Goal: Navigation & Orientation: Find specific page/section

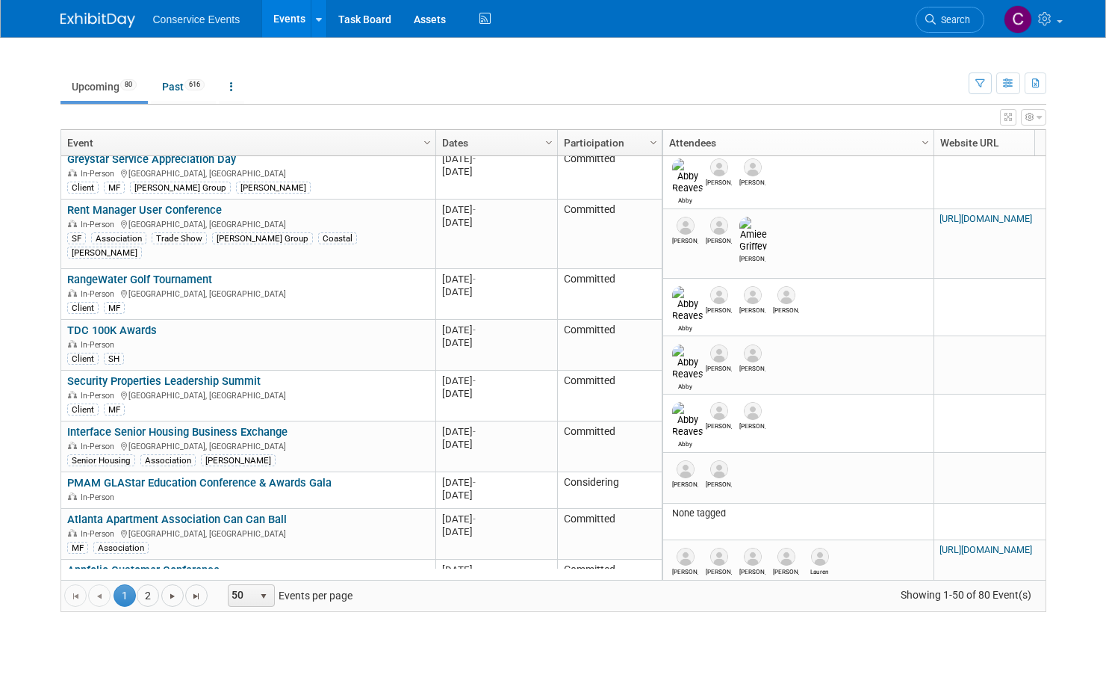
scroll to position [807, 0]
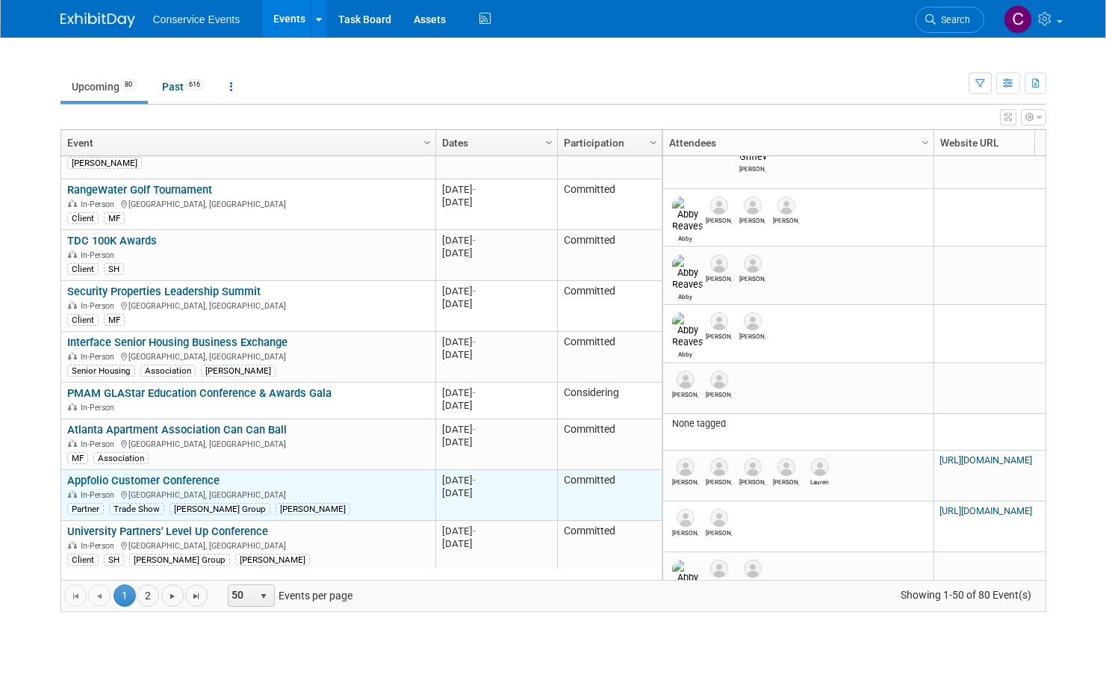
click at [178, 473] on link "Appfolio Customer Conference" at bounding box center [143, 479] width 152 height 13
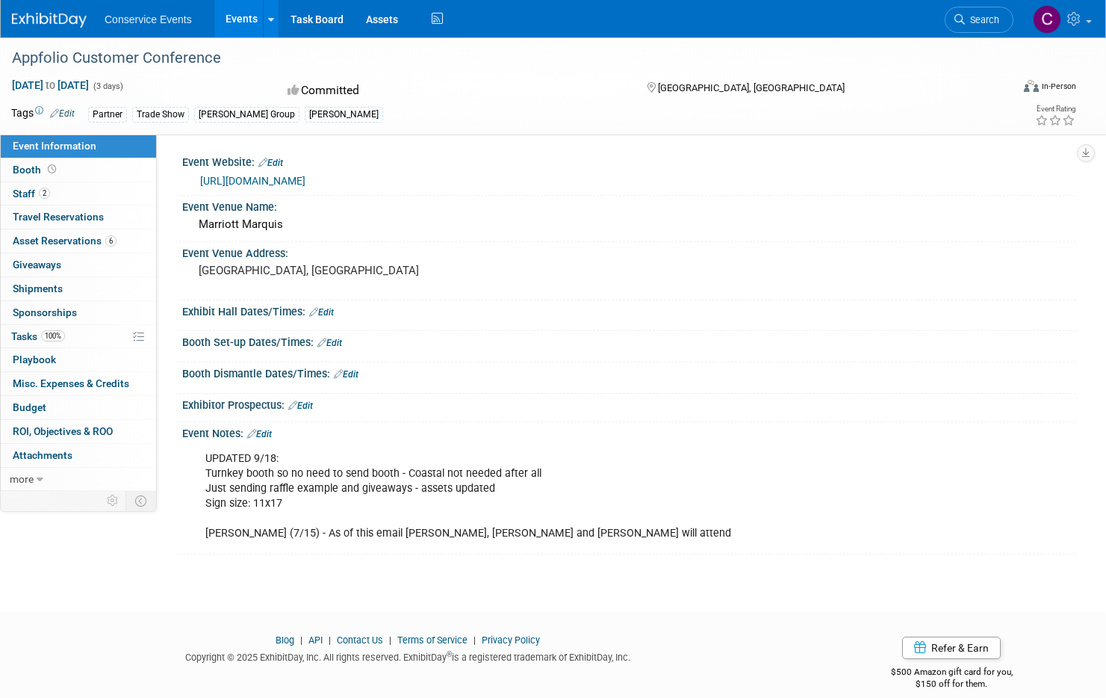
click at [72, 155] on link "Event Information" at bounding box center [78, 145] width 155 height 23
click at [75, 170] on link "Booth" at bounding box center [78, 169] width 155 height 23
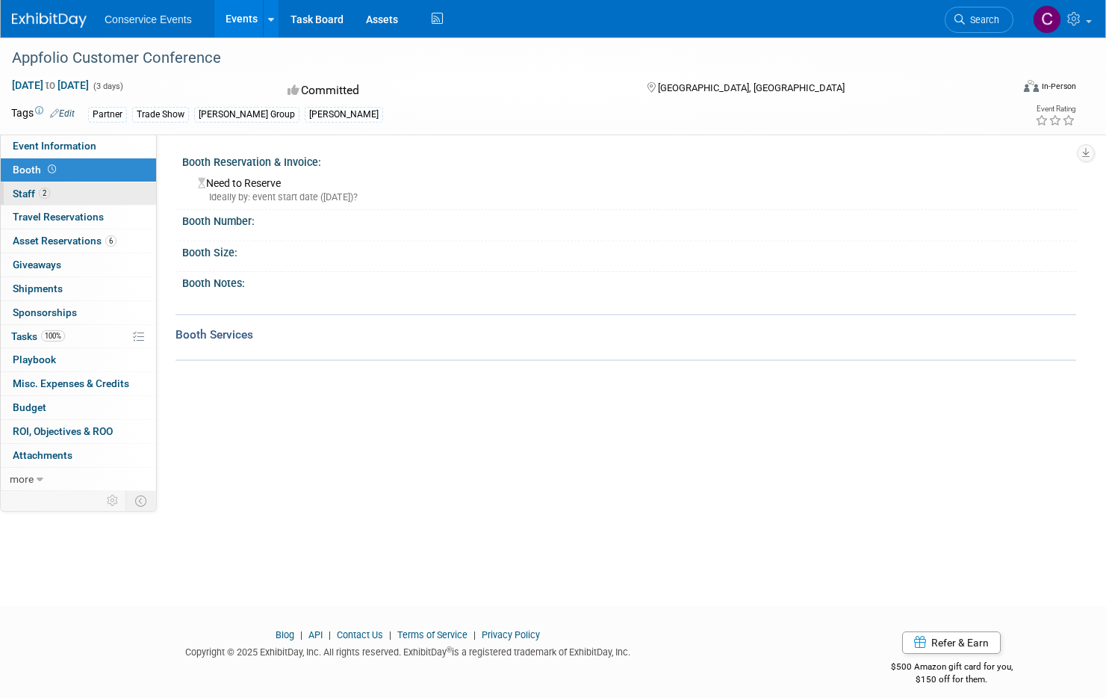
click at [89, 182] on link "2 Staff 2" at bounding box center [78, 193] width 155 height 23
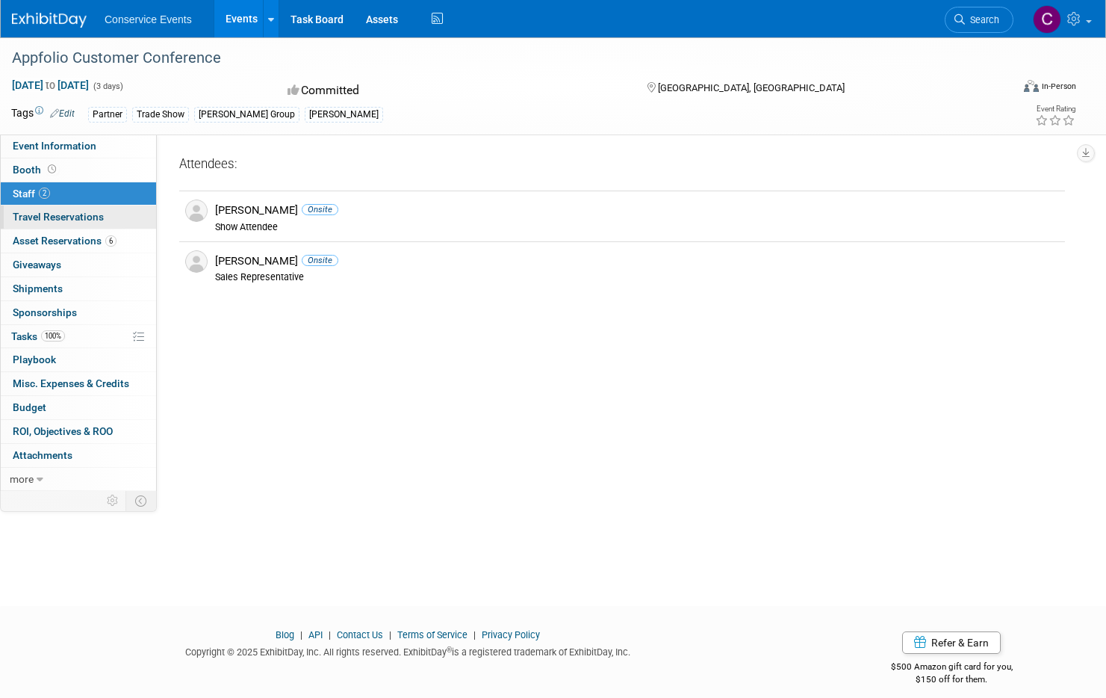
click at [98, 208] on link "0 Travel Reservations 0" at bounding box center [78, 216] width 155 height 23
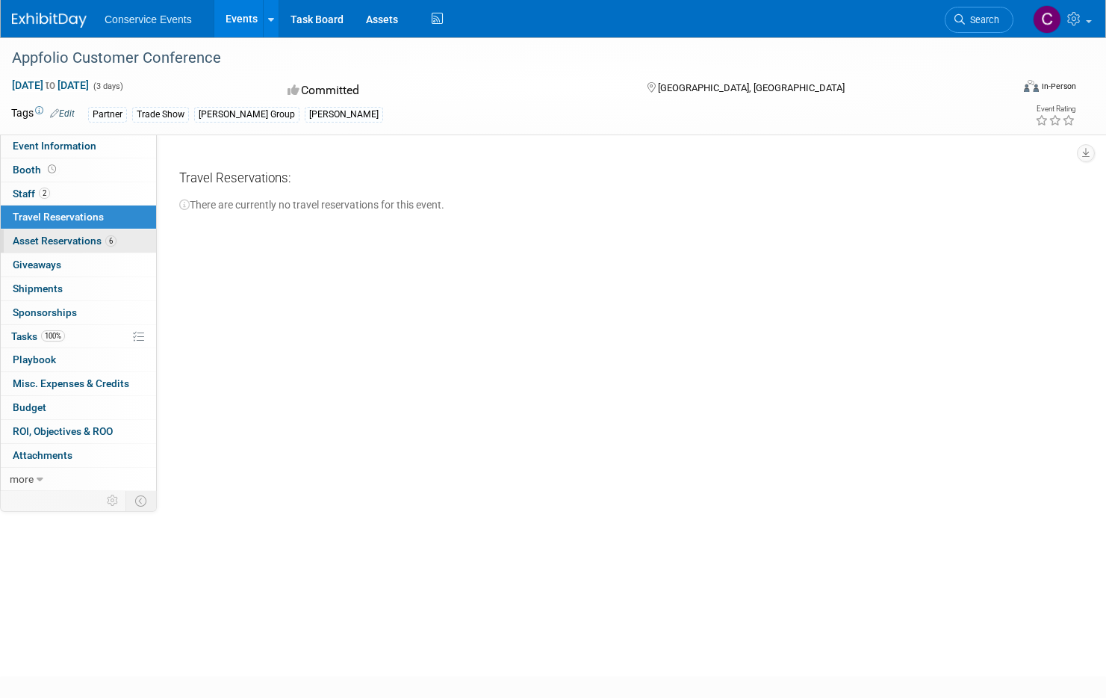
click at [95, 242] on span "Asset Reservations 6" at bounding box center [65, 240] width 104 height 12
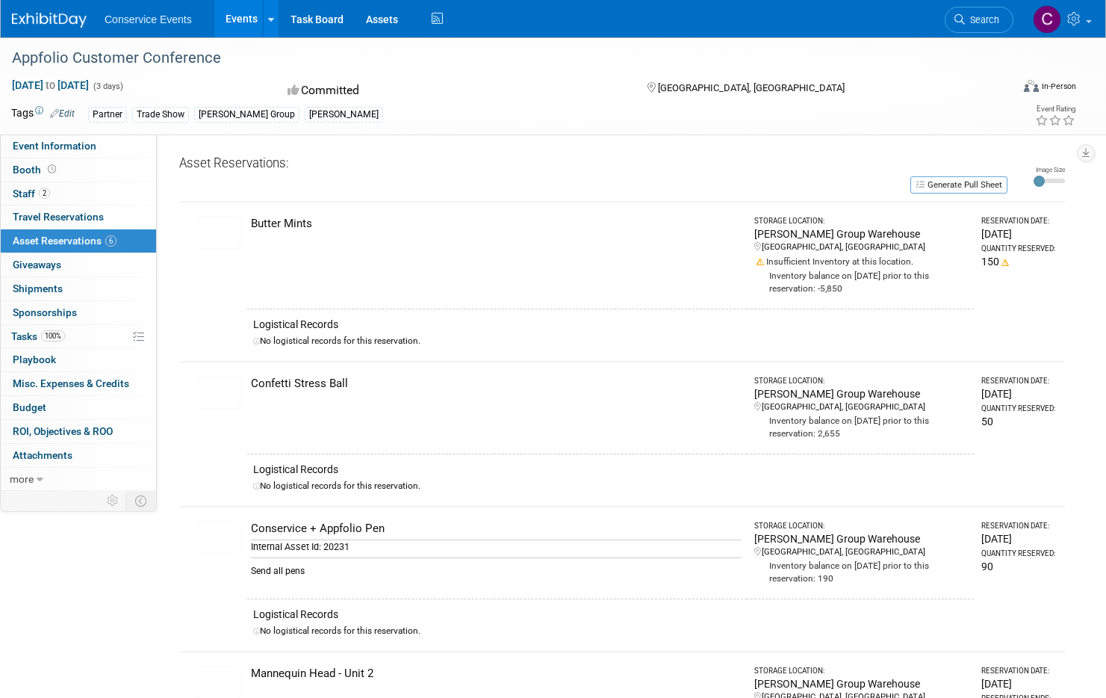
scroll to position [537, 0]
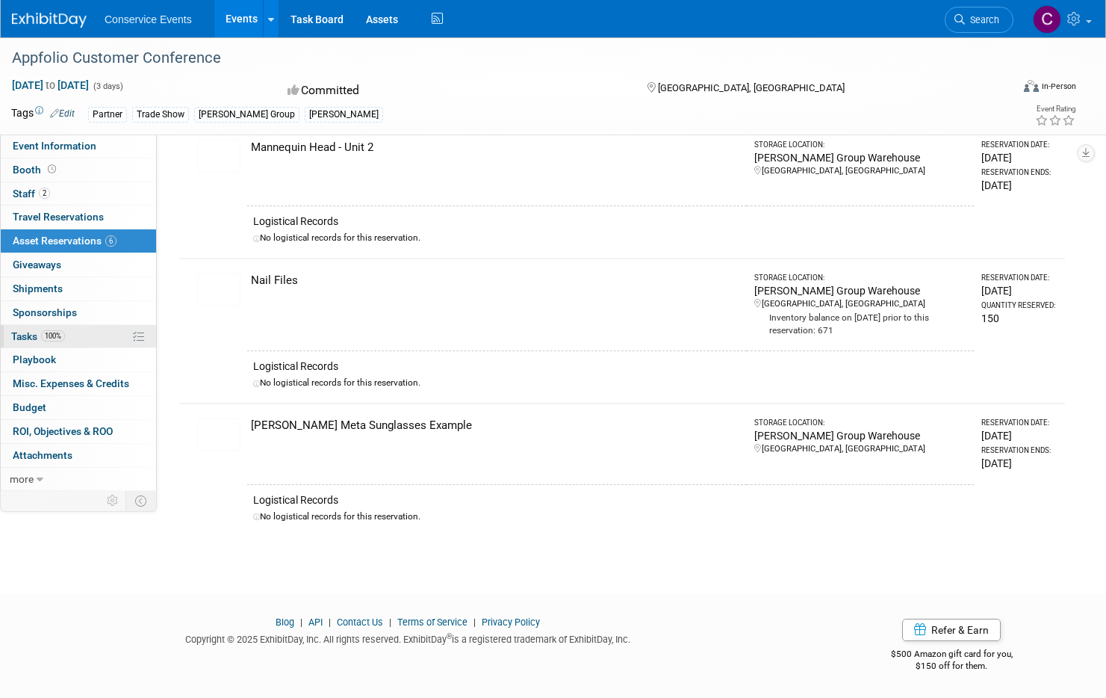
click at [108, 339] on link "100% Tasks 100%" at bounding box center [78, 336] width 155 height 23
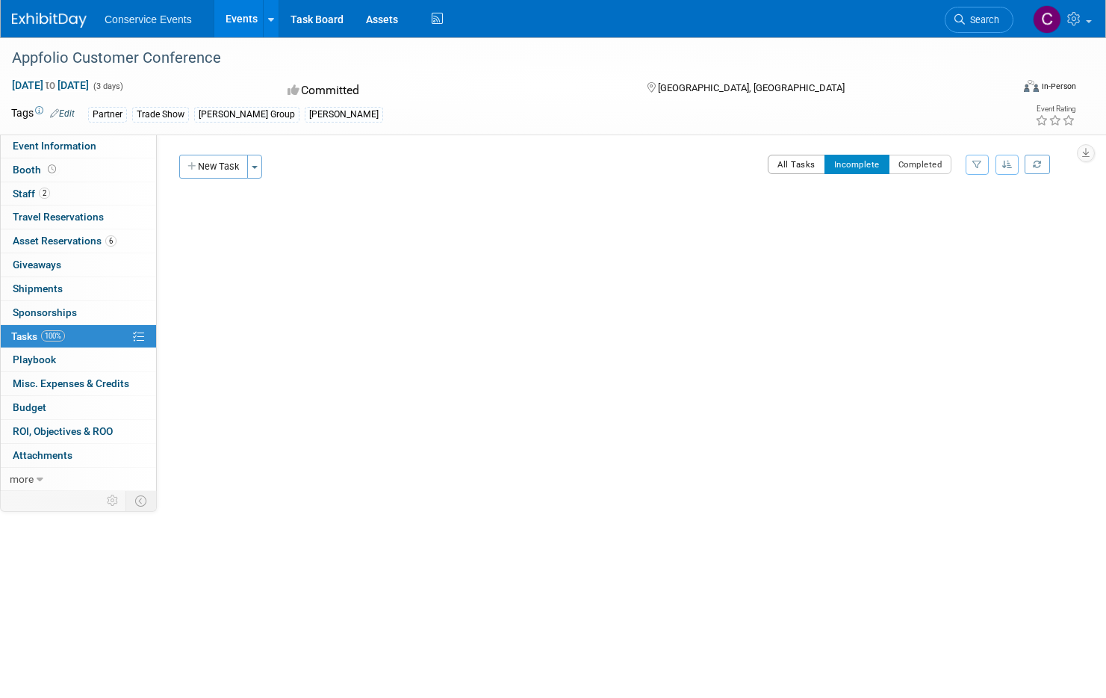
click at [792, 155] on button "All Tasks" at bounding box center [797, 164] width 58 height 19
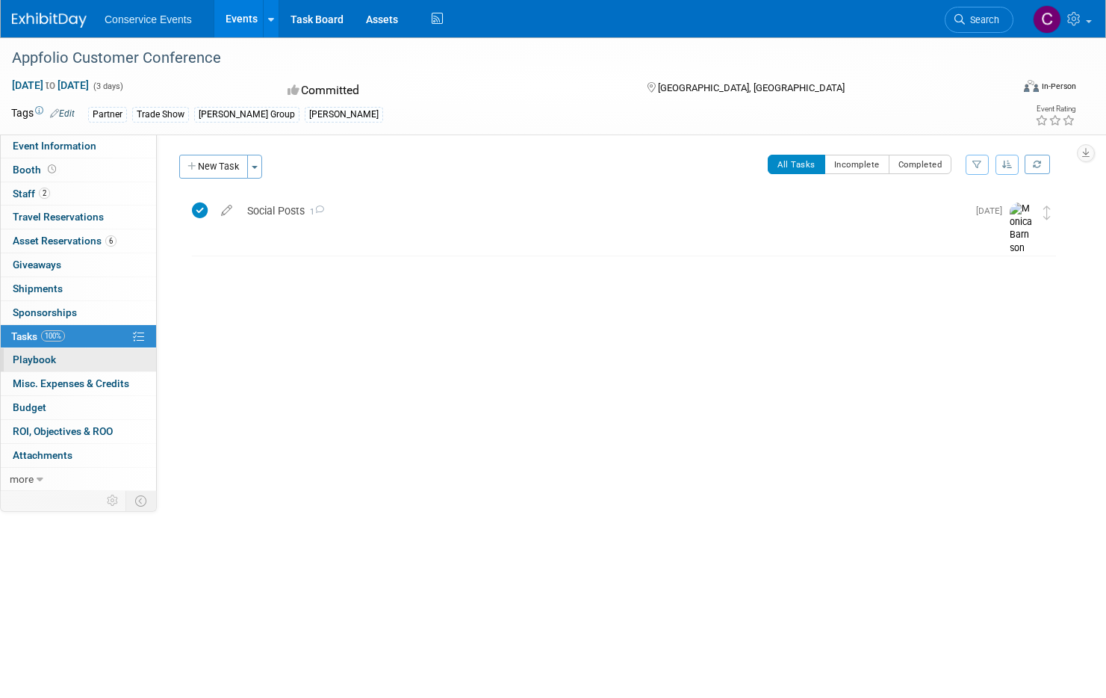
click at [84, 363] on link "0 Playbook 0" at bounding box center [78, 359] width 155 height 23
